Goal: Check status

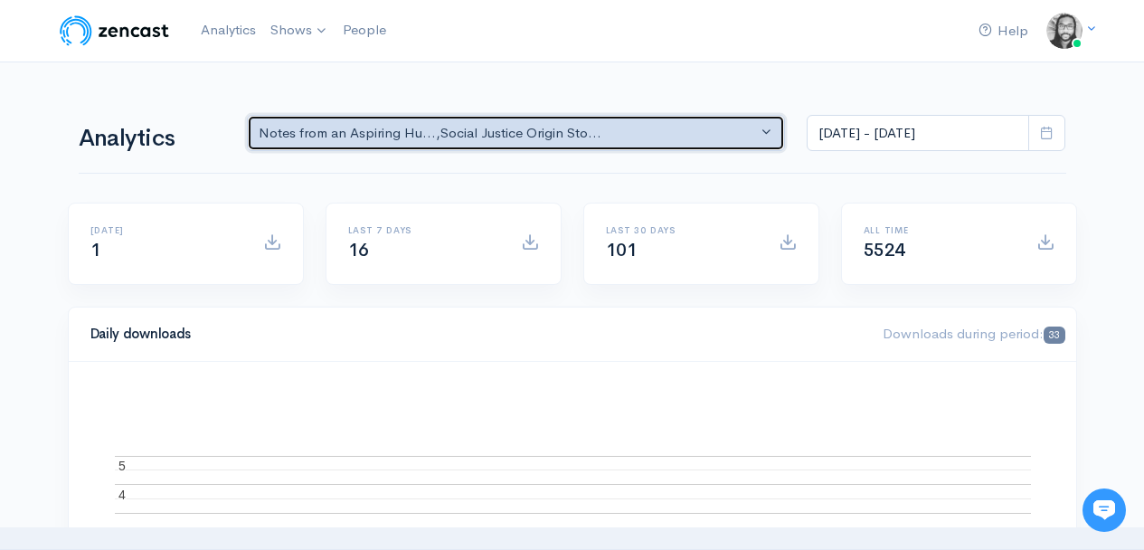
click at [440, 143] on button "Notes from an Aspiring Hu... , Social Justice Origin Sto..." at bounding box center [516, 133] width 539 height 37
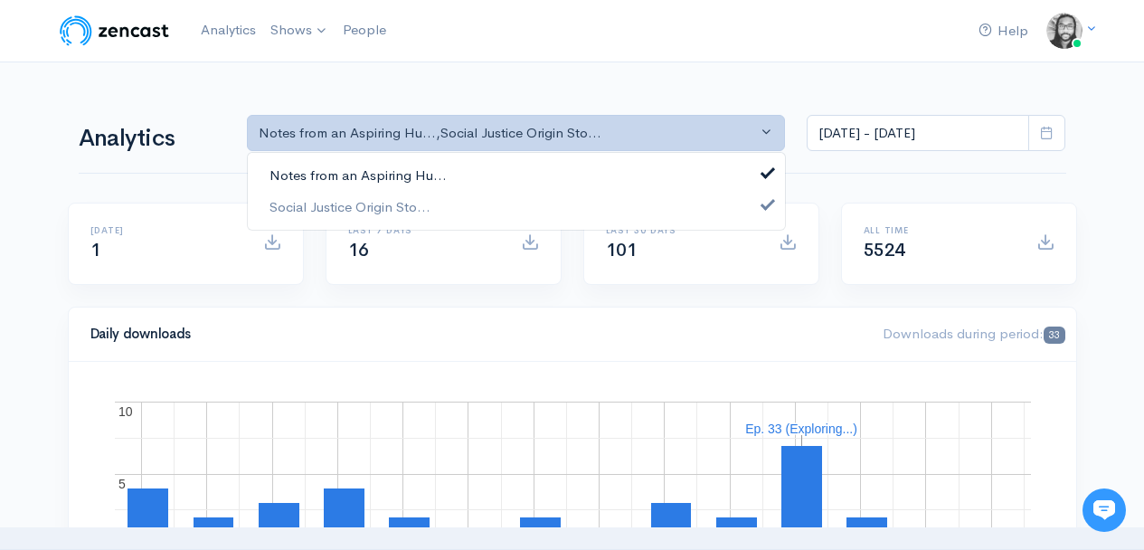
click at [439, 165] on span "Notes from an Aspiring Hu..." at bounding box center [357, 175] width 177 height 21
select select "14701"
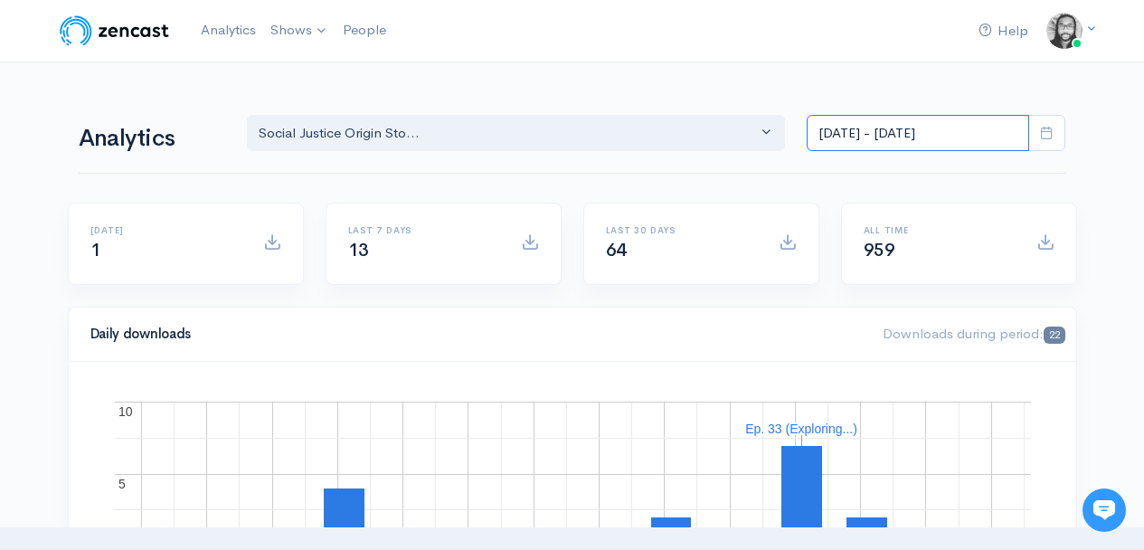
click at [910, 136] on input "[DATE] - [DATE]" at bounding box center [918, 133] width 222 height 37
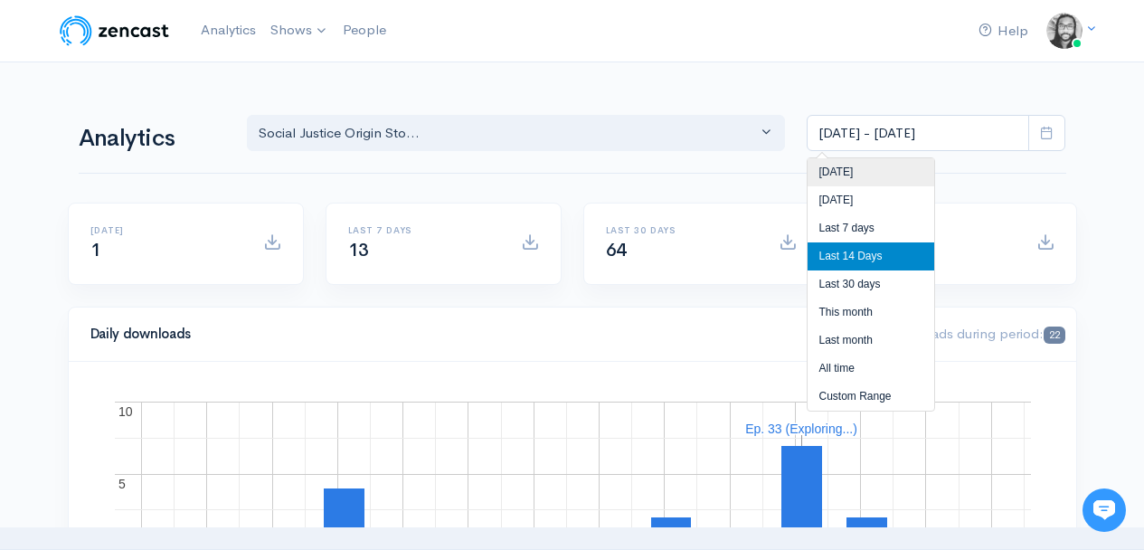
click at [897, 166] on li "[DATE]" at bounding box center [871, 172] width 127 height 28
type input "[DATE] - [DATE]"
